Goal: Task Accomplishment & Management: Use online tool/utility

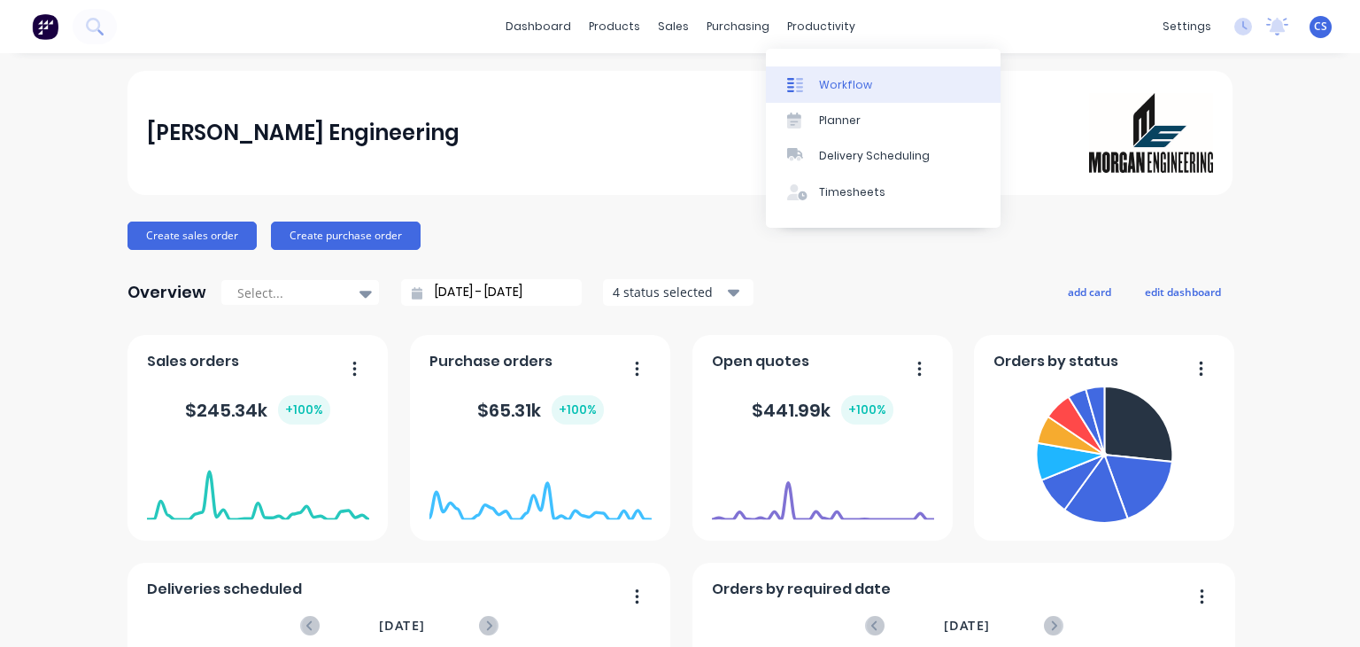
click at [833, 86] on div "Workflow" at bounding box center [845, 85] width 53 height 16
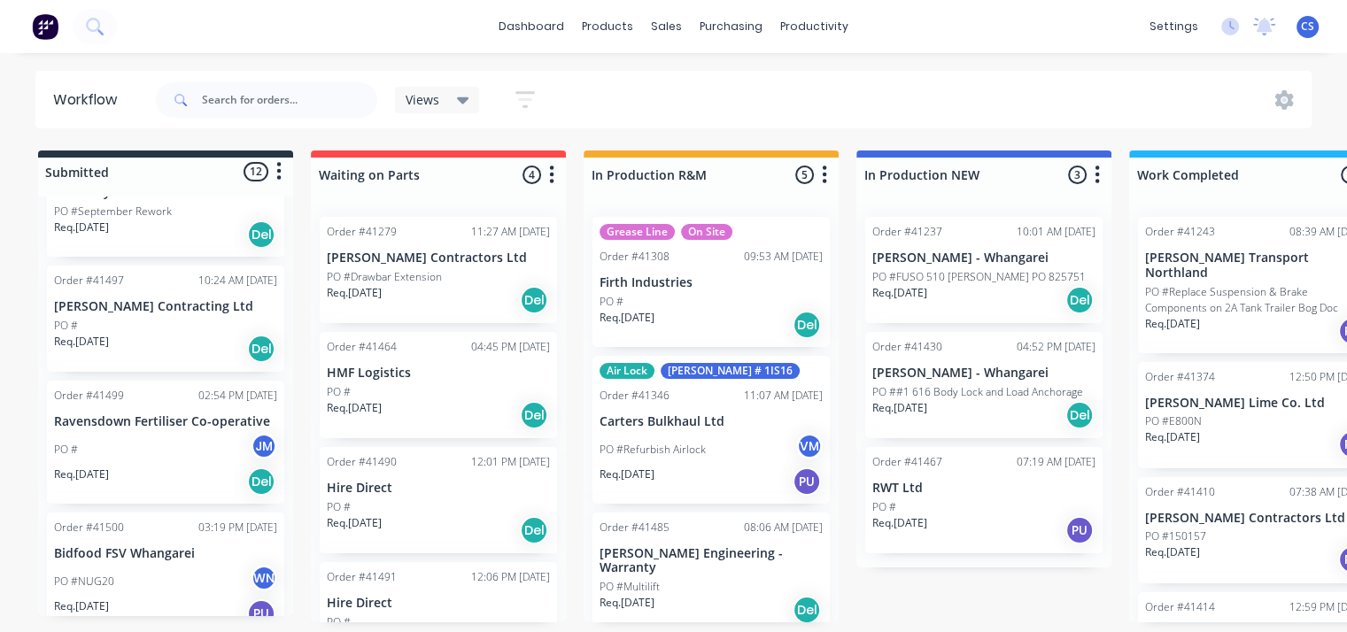
scroll to position [1032, 0]
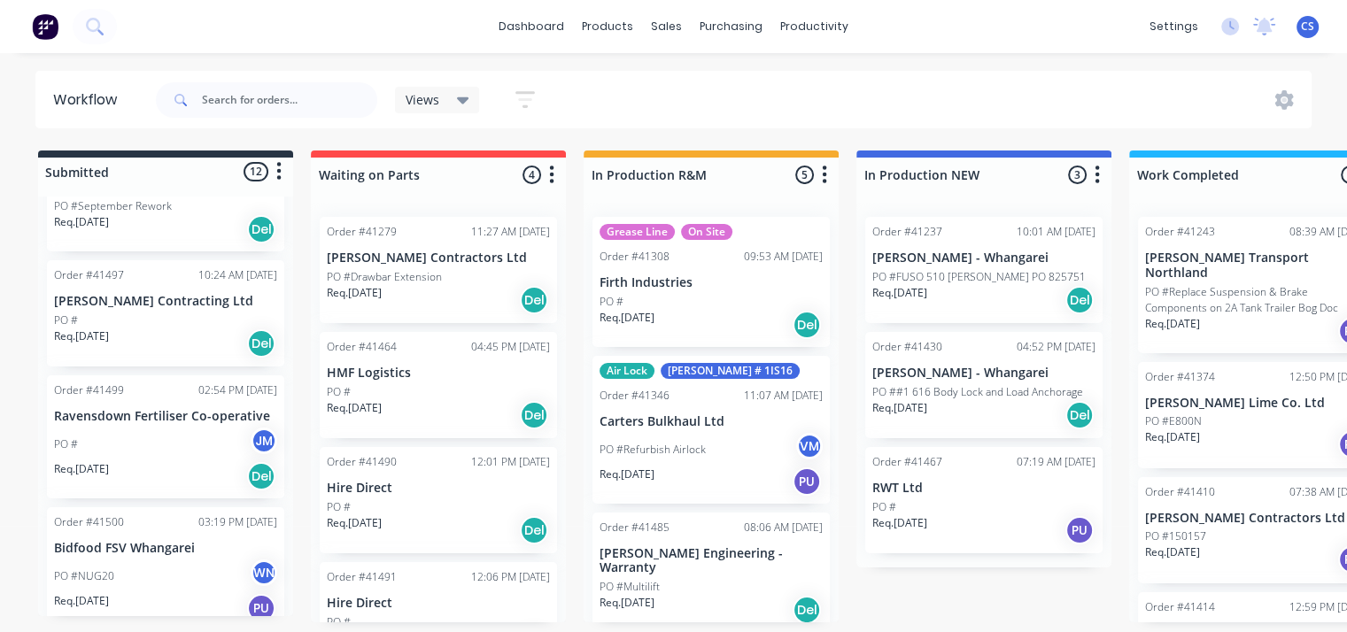
click at [138, 412] on div "Order #41499 02:54 PM 03/09/25 Ravensdown Fertiliser Co-operative PO # JM Req. …" at bounding box center [165, 437] width 237 height 123
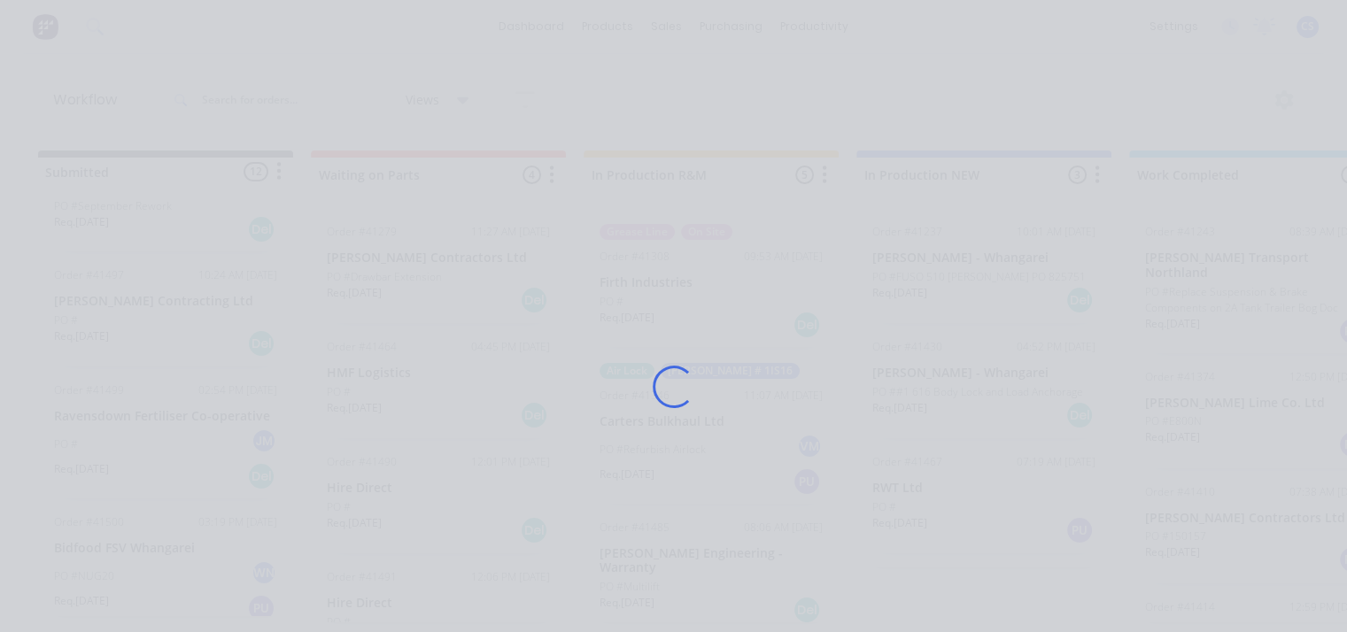
click at [138, 412] on div "Loading..." at bounding box center [673, 316] width 1347 height 632
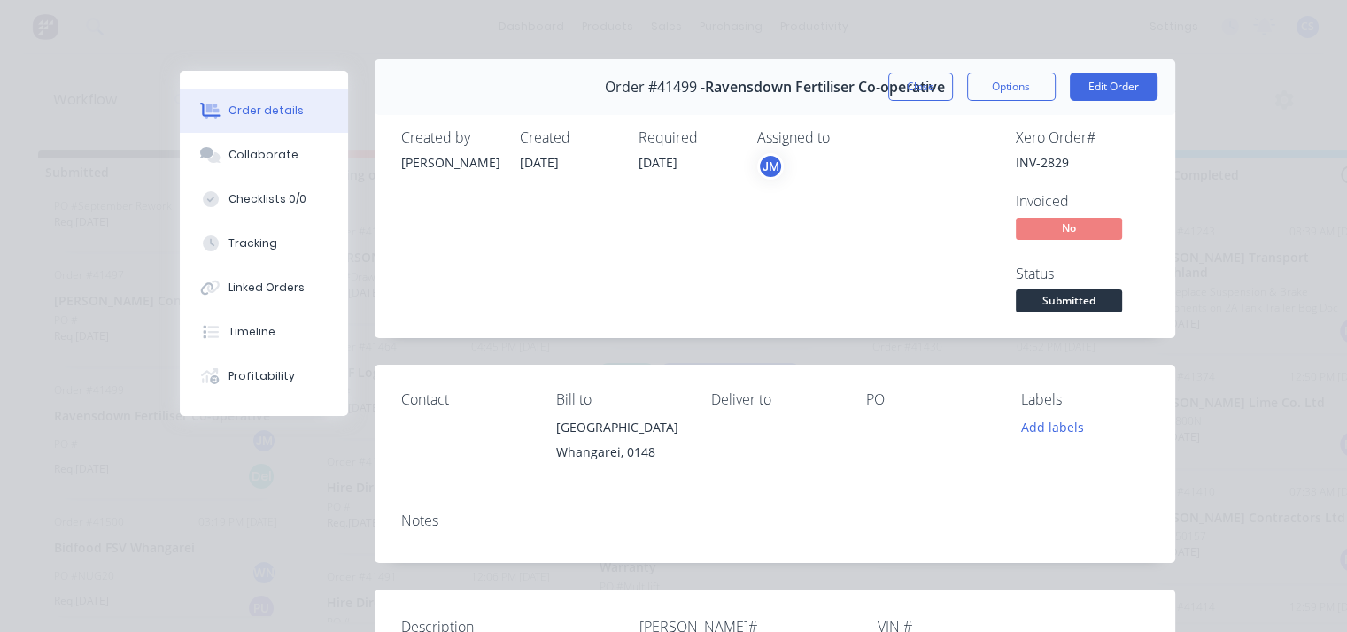
scroll to position [0, 0]
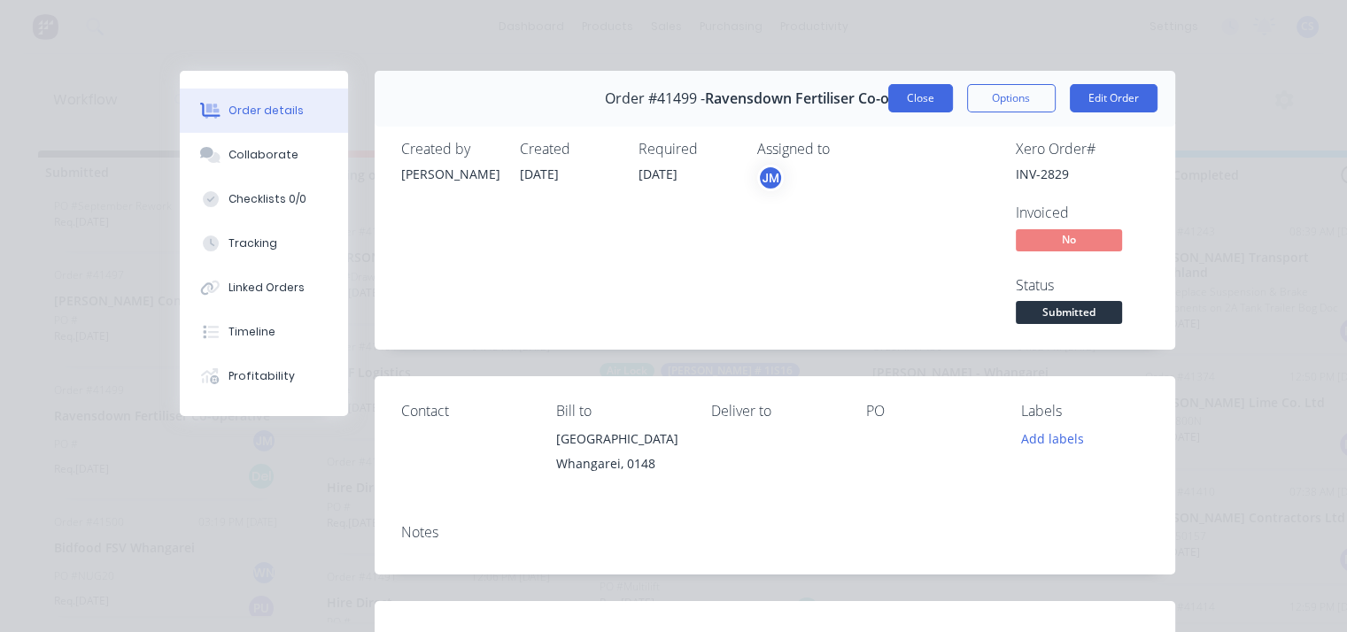
click at [912, 95] on button "Close" at bounding box center [920, 98] width 65 height 28
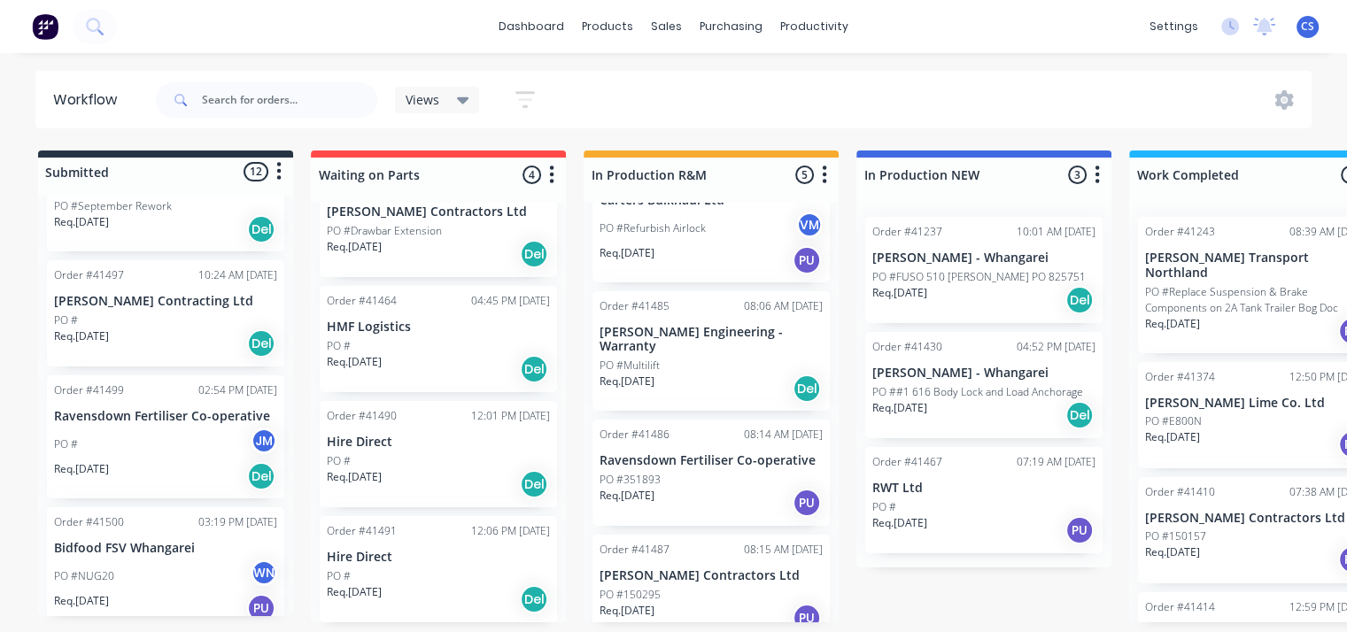
scroll to position [227, 0]
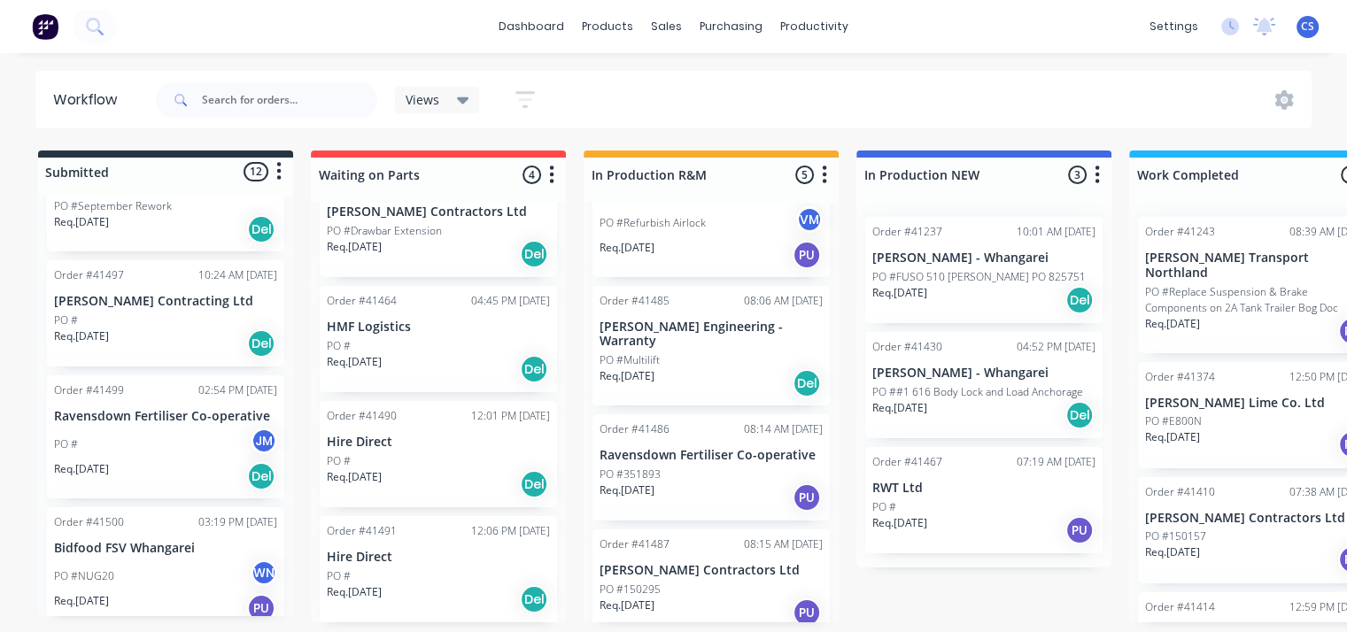
click at [689, 582] on div "PO #150295" at bounding box center [711, 590] width 223 height 16
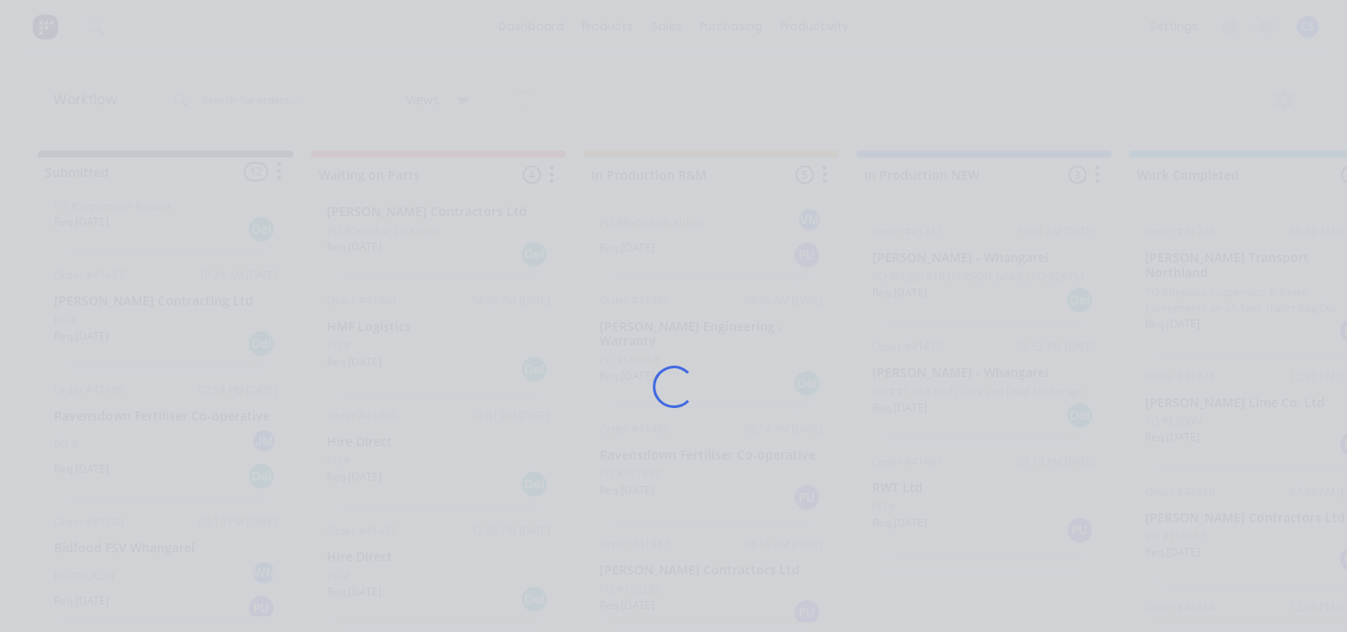
click at [689, 564] on div "Loading..." at bounding box center [674, 387] width 1038 height 632
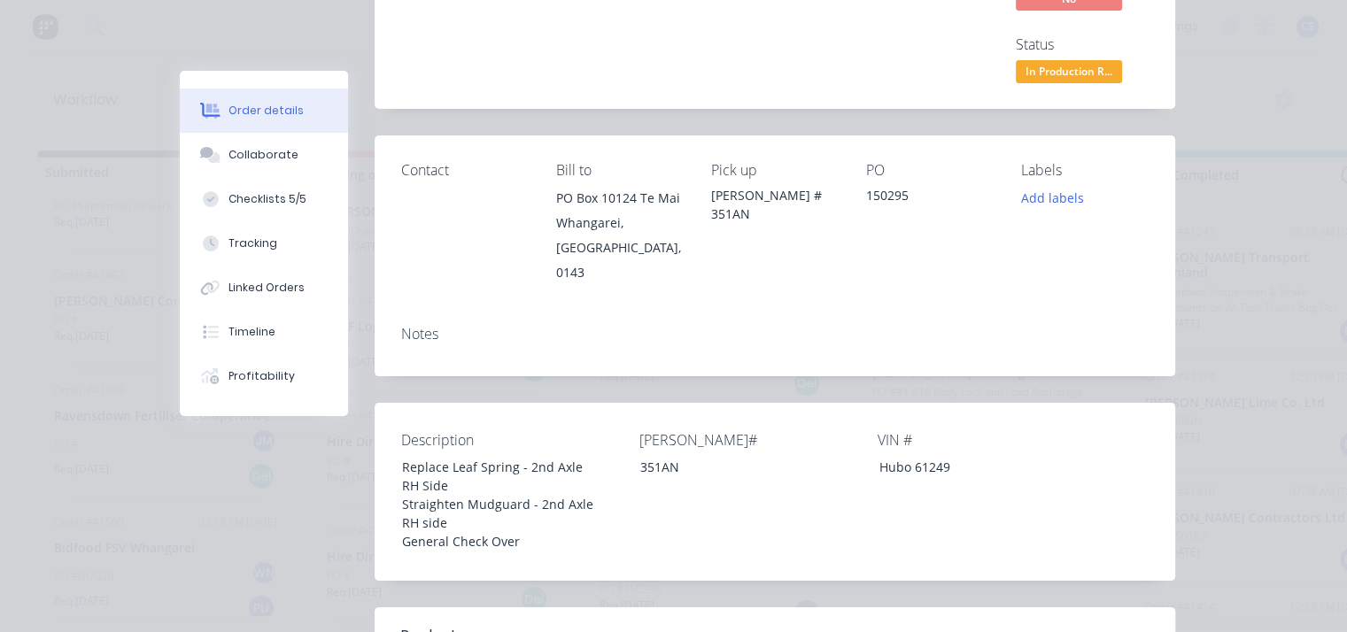
scroll to position [0, 0]
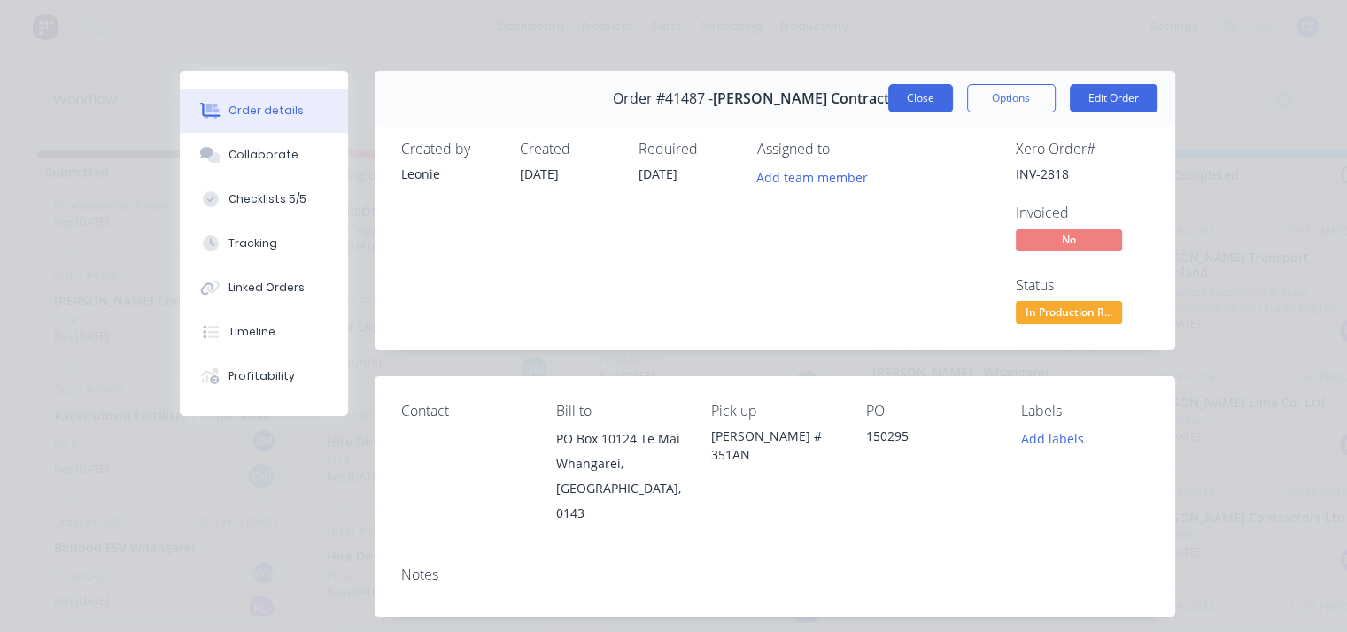
click at [918, 99] on button "Close" at bounding box center [920, 98] width 65 height 28
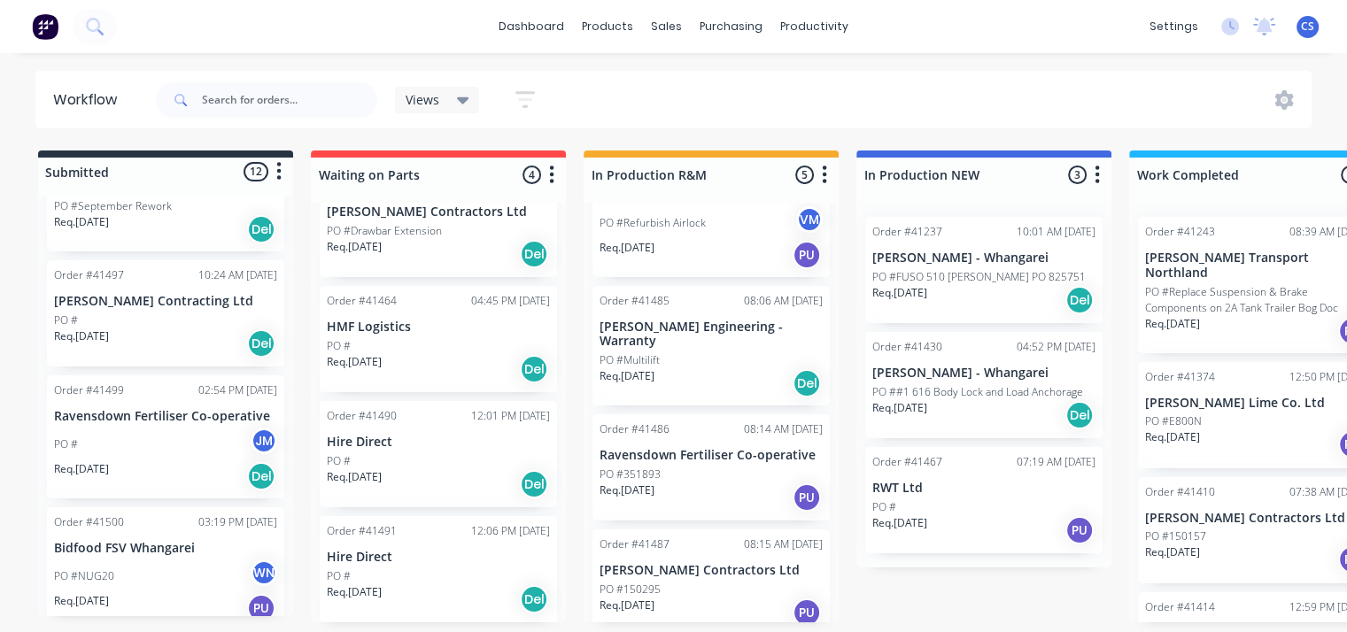
click at [696, 448] on p "Ravensdown Fertiliser Co-operative" at bounding box center [711, 455] width 223 height 15
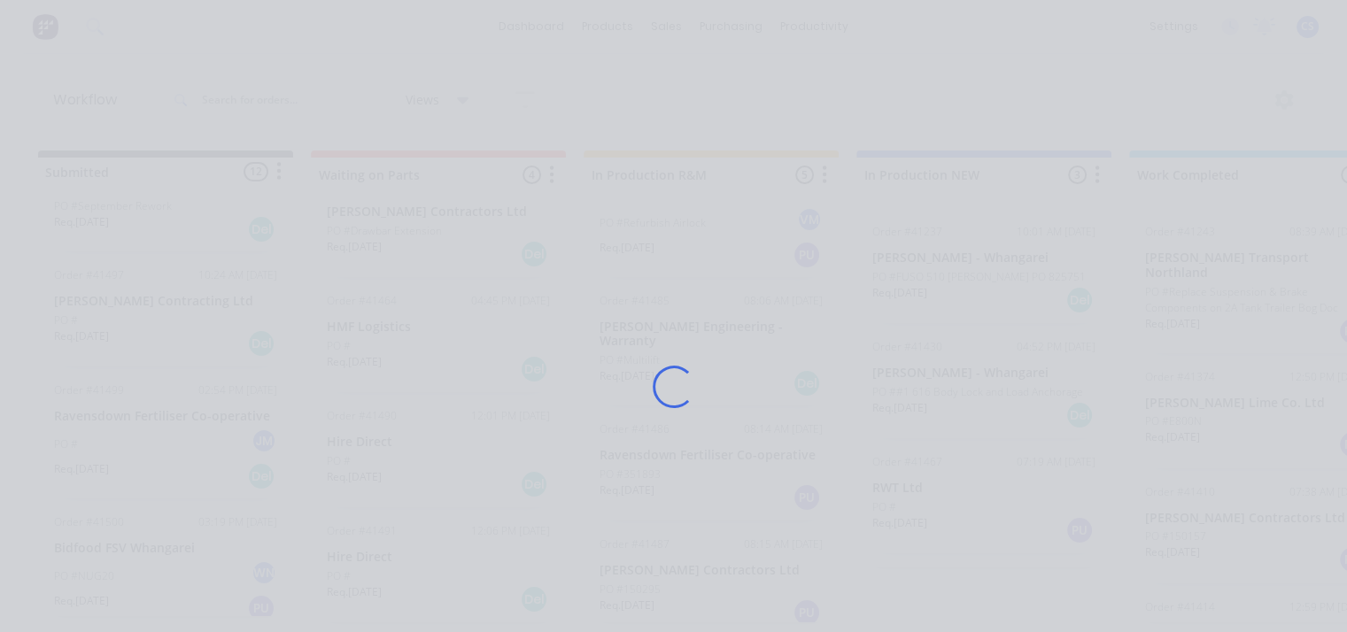
click at [695, 440] on div "Loading..." at bounding box center [674, 387] width 1038 height 632
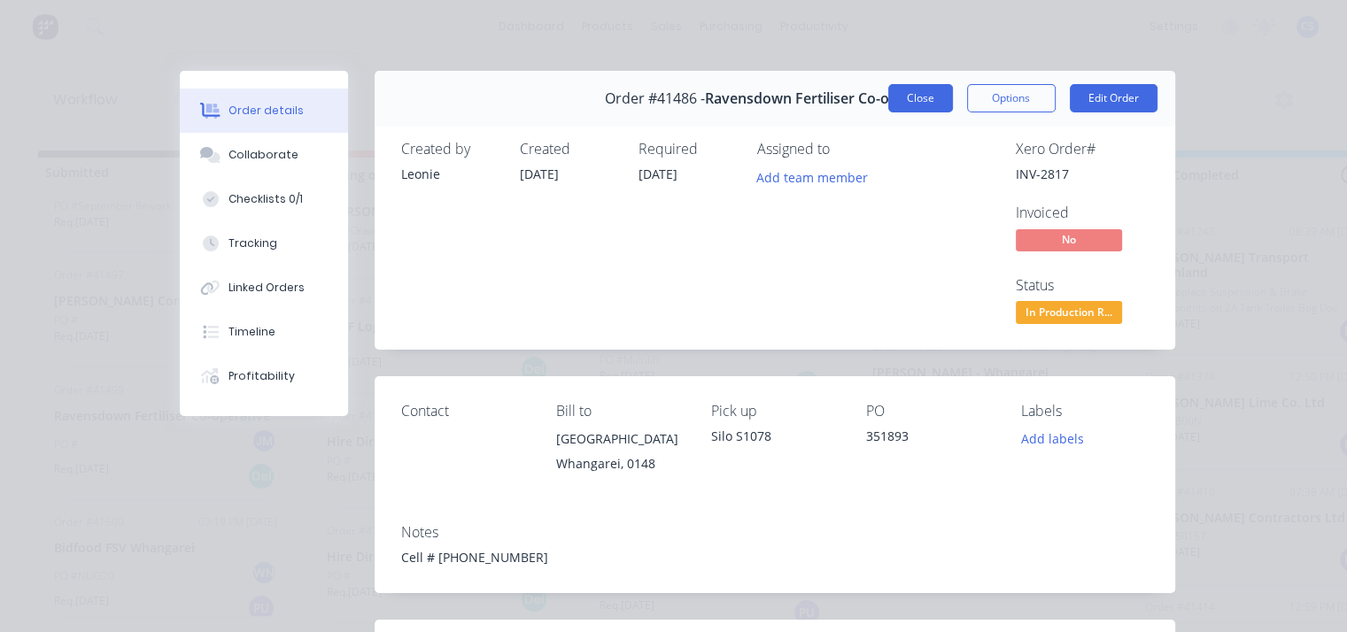
click at [897, 104] on button "Close" at bounding box center [920, 98] width 65 height 28
